Goal: Information Seeking & Learning: Learn about a topic

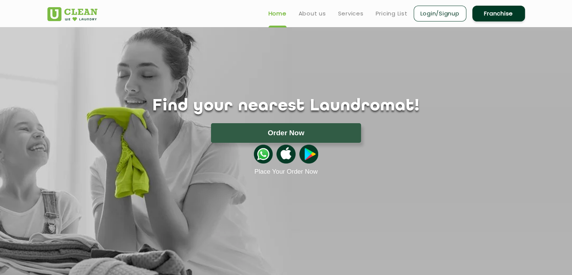
click at [219, 49] on div "Find your nearest Laundromat! Please select the location Order Now Place Your O…" at bounding box center [286, 101] width 489 height 148
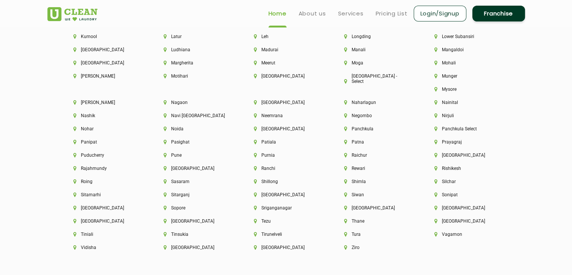
scroll to position [1917, 0]
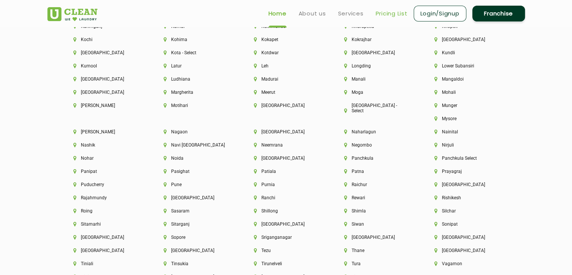
click at [394, 18] on link "Pricing List" at bounding box center [392, 13] width 32 height 9
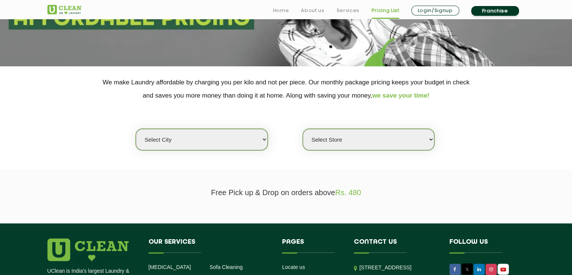
scroll to position [188, 0]
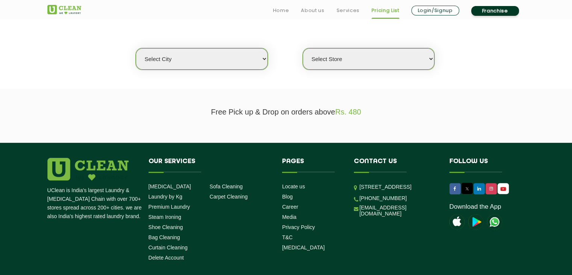
click at [195, 60] on select "Select city [GEOGRAPHIC_DATA] [GEOGRAPHIC_DATA] [GEOGRAPHIC_DATA] [GEOGRAPHIC_D…" at bounding box center [202, 58] width 132 height 21
select select "41"
click at [136, 48] on select "Select city [GEOGRAPHIC_DATA] [GEOGRAPHIC_DATA] [GEOGRAPHIC_DATA] [GEOGRAPHIC_D…" at bounding box center [202, 58] width 132 height 21
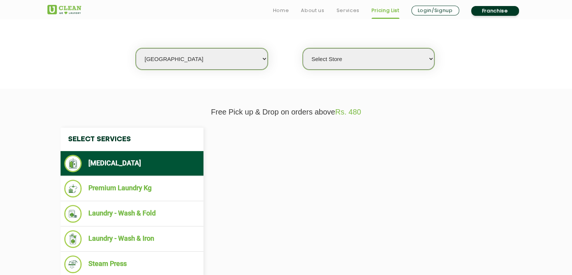
click at [177, 59] on select "Select city [GEOGRAPHIC_DATA] [GEOGRAPHIC_DATA] [GEOGRAPHIC_DATA] [GEOGRAPHIC_D…" at bounding box center [202, 58] width 132 height 21
select select "0"
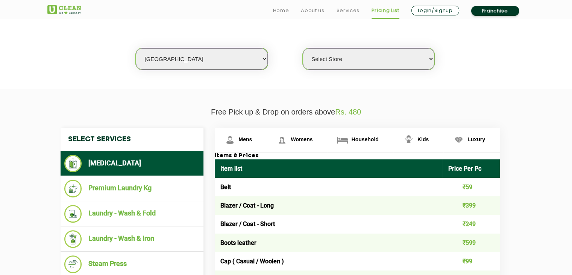
select select "8"
click at [136, 48] on select "Select city [GEOGRAPHIC_DATA] [GEOGRAPHIC_DATA] [GEOGRAPHIC_DATA] [GEOGRAPHIC_D…" at bounding box center [202, 58] width 132 height 21
click at [336, 61] on select "Select Store [GEOGRAPHIC_DATA] [GEOGRAPHIC_DATA] [GEOGRAPHIC_DATA] [GEOGRAPHIC_…" at bounding box center [369, 58] width 132 height 21
select select "301"
click at [303, 48] on select "Select Store [GEOGRAPHIC_DATA] [GEOGRAPHIC_DATA] [GEOGRAPHIC_DATA] [GEOGRAPHIC_…" at bounding box center [369, 58] width 132 height 21
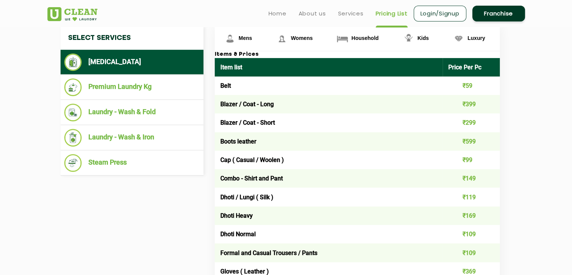
scroll to position [301, 0]
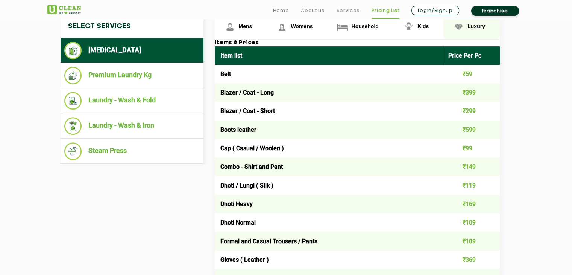
click at [462, 25] on img at bounding box center [458, 26] width 13 height 13
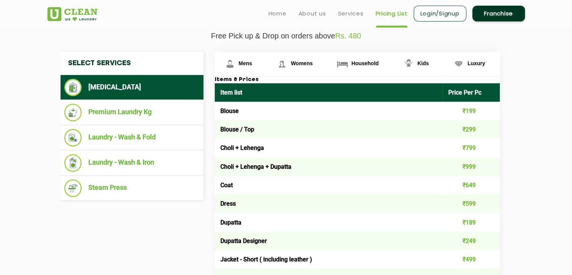
scroll to position [263, 0]
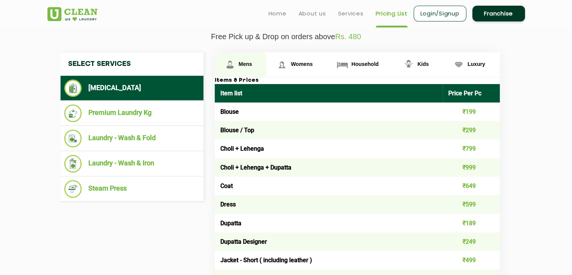
click at [243, 55] on link "Mens" at bounding box center [241, 64] width 52 height 24
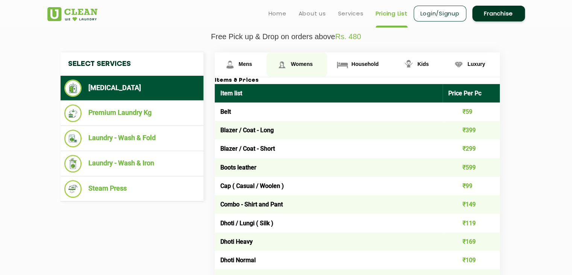
click at [298, 65] on span "Womens" at bounding box center [302, 64] width 22 height 6
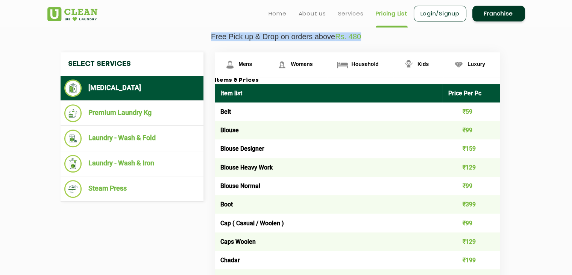
drag, startPoint x: 205, startPoint y: 36, endPoint x: 377, endPoint y: 34, distance: 171.6
click at [377, 34] on p "Free Pick up & Drop on orders above Rs. 480" at bounding box center [286, 36] width 478 height 9
click at [377, 38] on p "Free Pick up & Drop on orders above Rs. 480" at bounding box center [286, 36] width 478 height 9
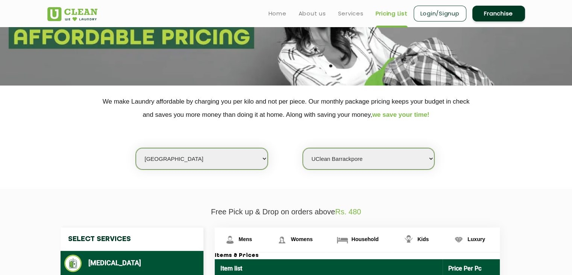
scroll to position [75, 0]
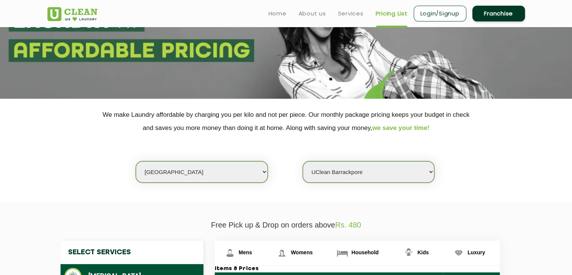
click at [227, 175] on select "Select city [GEOGRAPHIC_DATA] [GEOGRAPHIC_DATA] [GEOGRAPHIC_DATA] [GEOGRAPHIC_D…" at bounding box center [202, 171] width 132 height 21
drag, startPoint x: 261, startPoint y: 192, endPoint x: 299, endPoint y: 189, distance: 38.6
click at [261, 192] on section "We make Laundry affordable by charging you per kilo and not per piece. Our mont…" at bounding box center [286, 150] width 572 height 103
click at [330, 175] on select "Select Store [GEOGRAPHIC_DATA] [GEOGRAPHIC_DATA] [GEOGRAPHIC_DATA] [GEOGRAPHIC_…" at bounding box center [369, 171] width 132 height 21
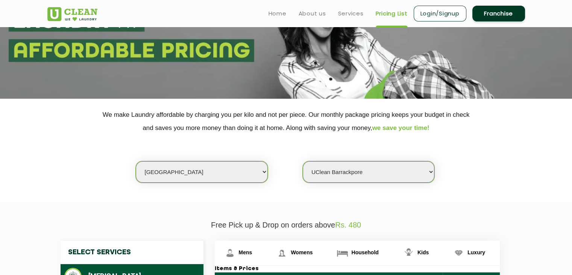
click at [234, 126] on p "We make Laundry affordable by charging you per kilo and not per piece. Our mont…" at bounding box center [286, 121] width 478 height 26
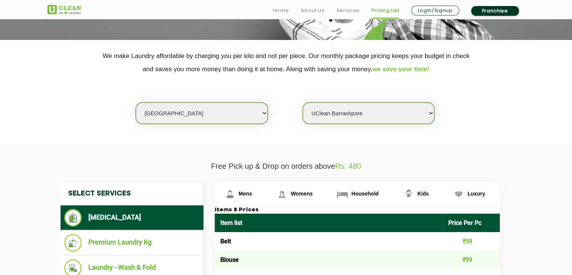
scroll to position [188, 0]
